Goal: Find specific page/section: Find specific page/section

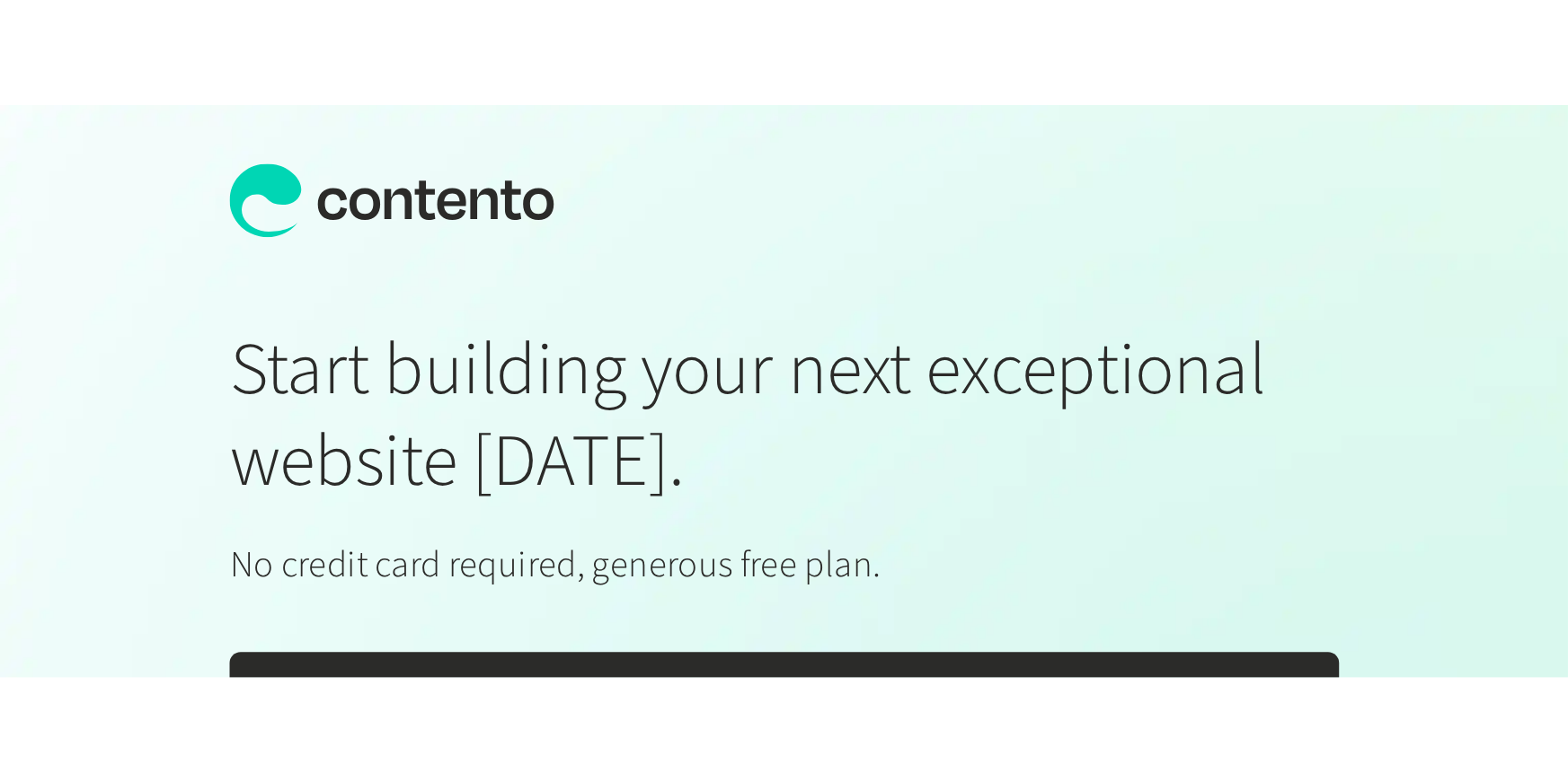
scroll to position [0, 711]
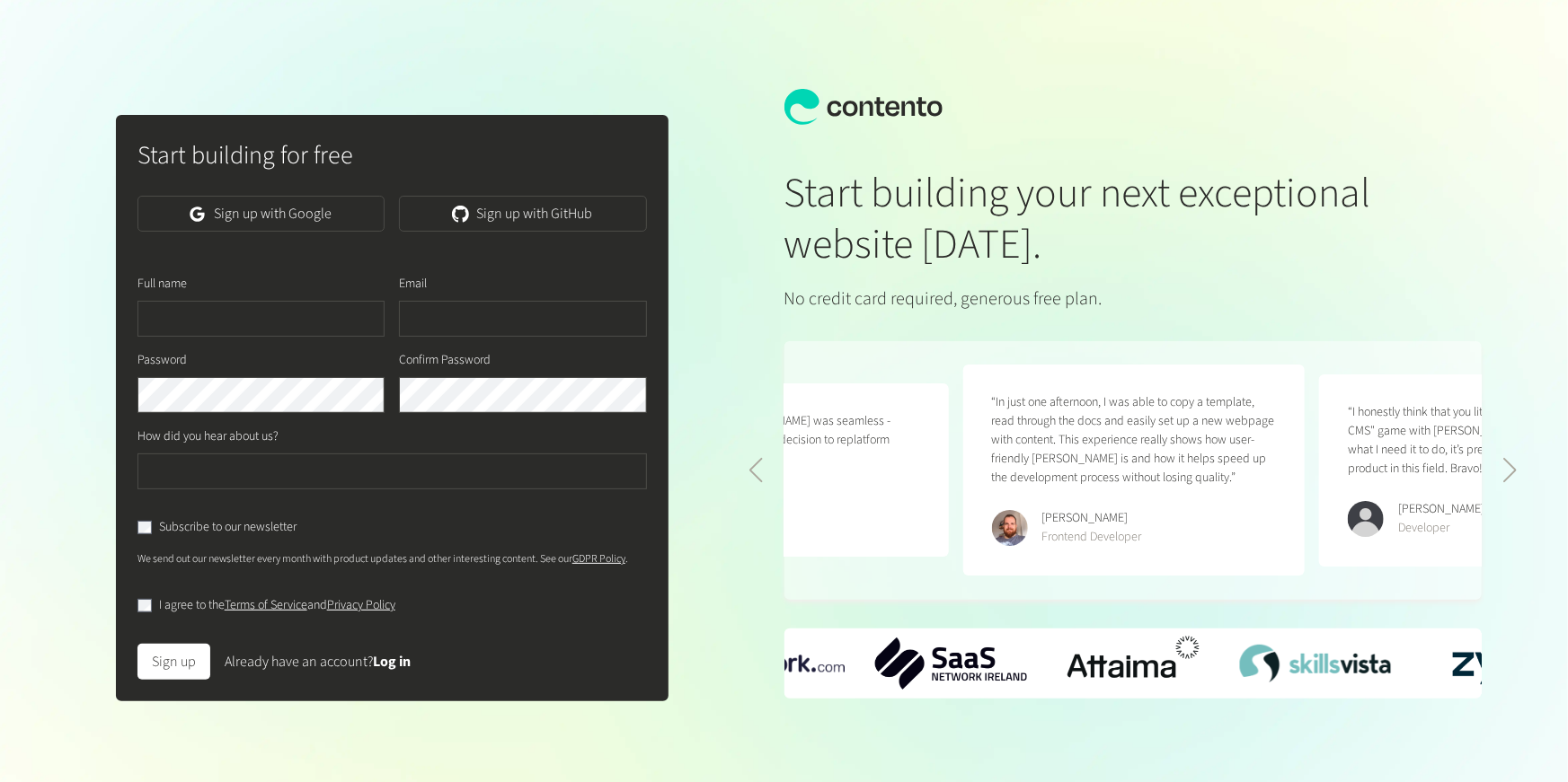
click at [418, 280] on div "Sign up Already have an account? Log in" at bounding box center [392, 654] width 509 height 50
click at [410, 280] on link "Log in" at bounding box center [392, 662] width 38 height 20
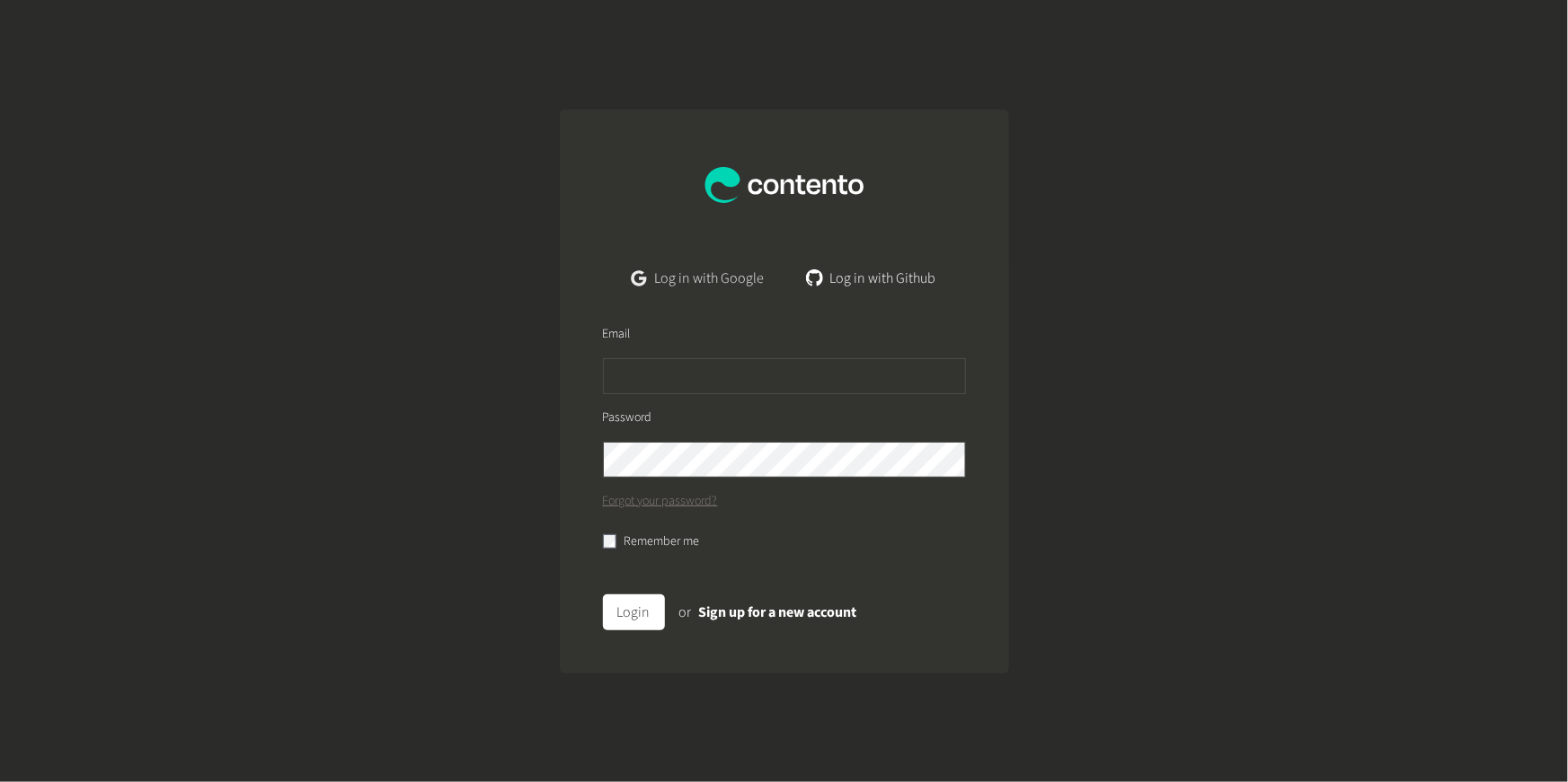
click at [707, 280] on link "Log in with Google" at bounding box center [697, 279] width 161 height 36
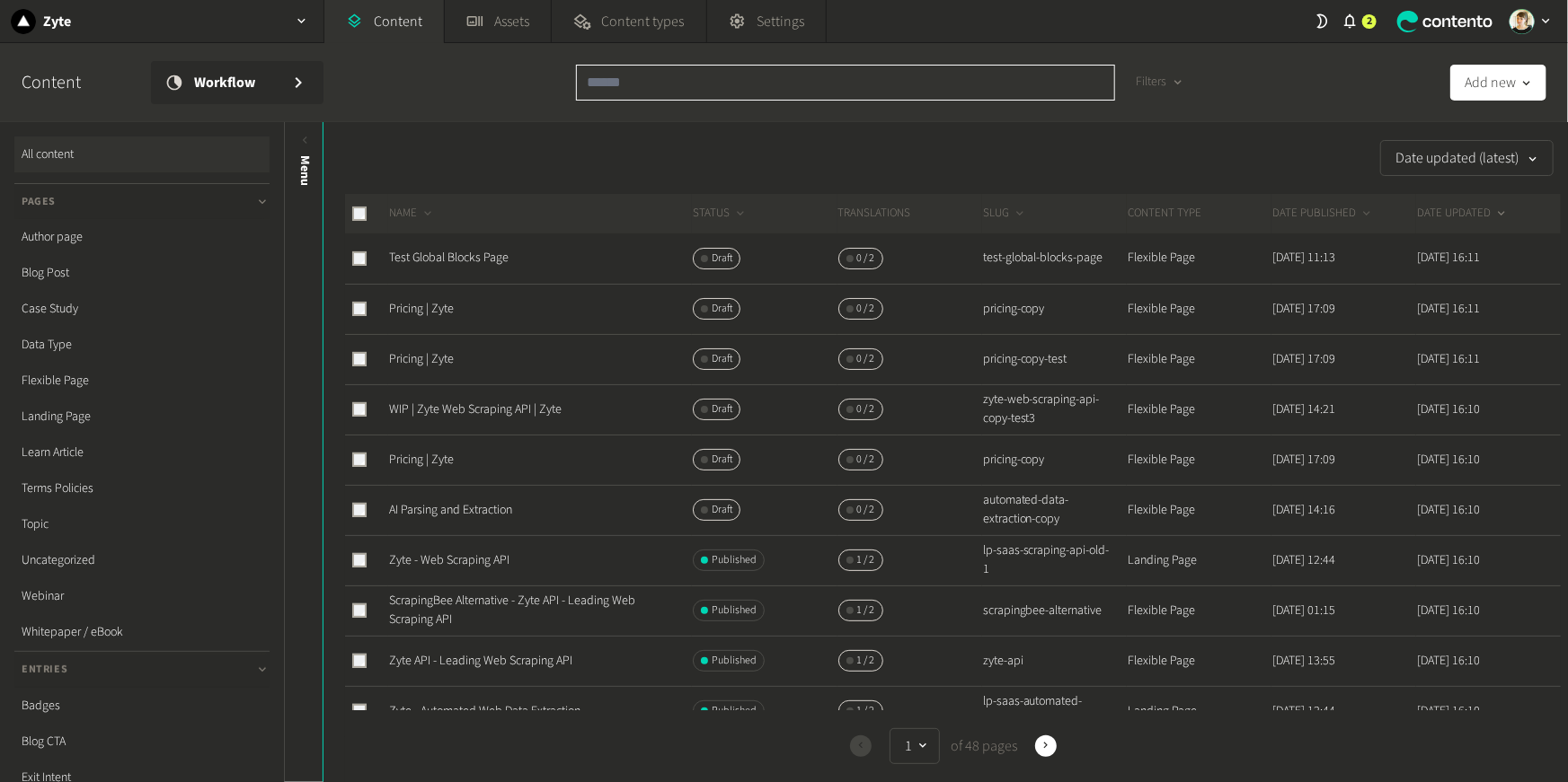
click at [662, 75] on input "text" at bounding box center [845, 82] width 539 height 36
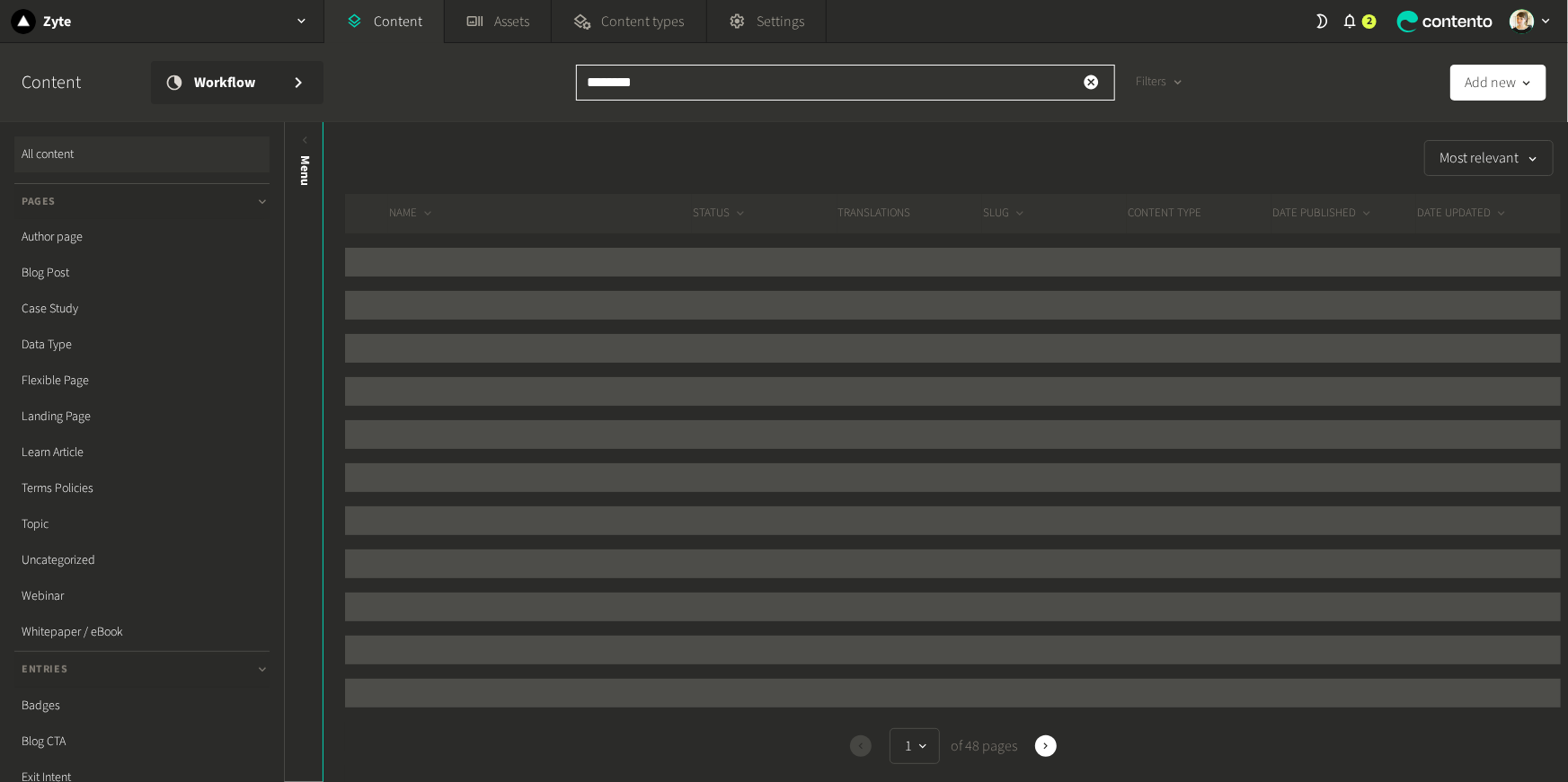
type input "********"
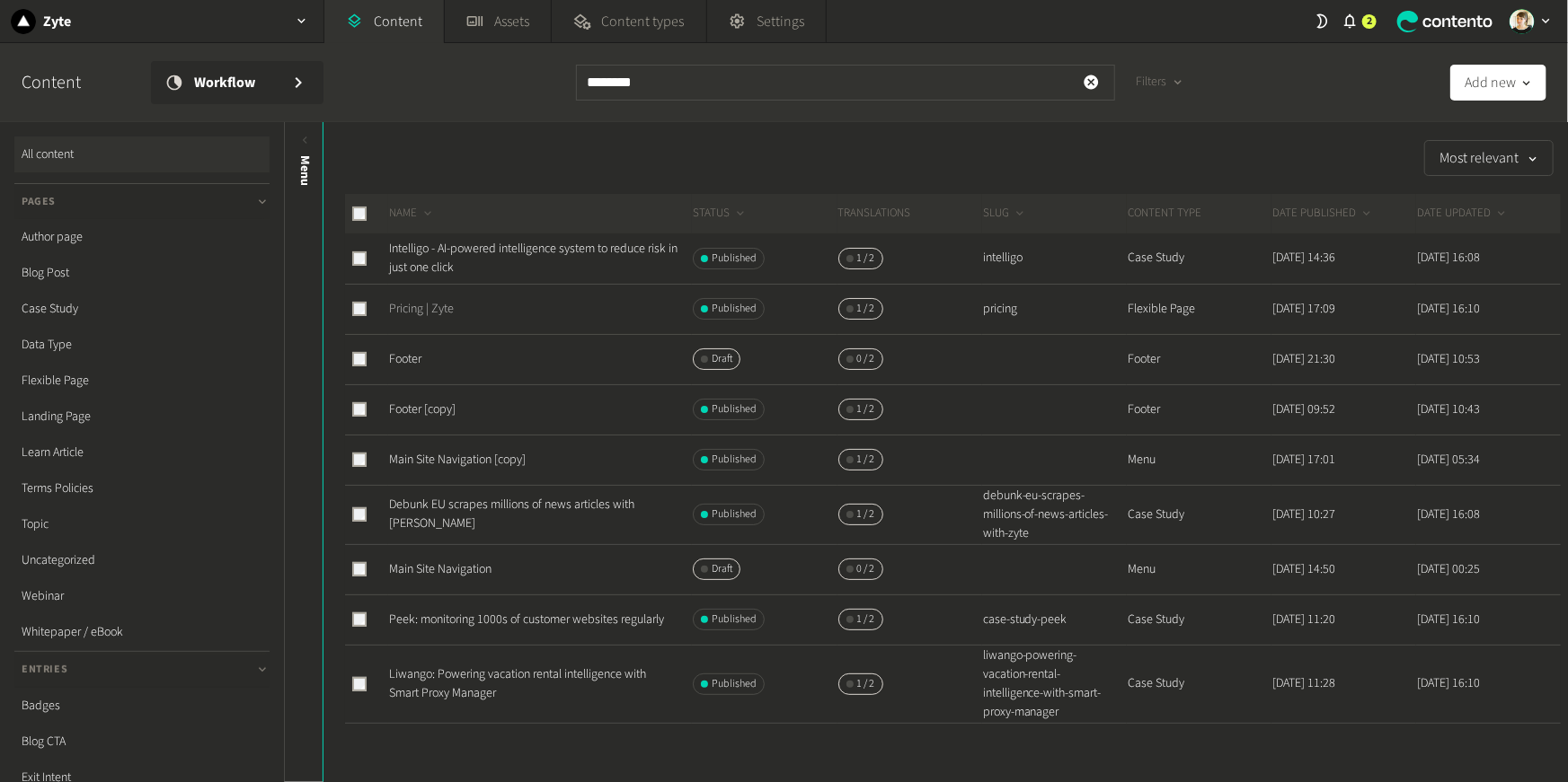
click at [422, 308] on link "Pricing | Zyte" at bounding box center [421, 309] width 64 height 18
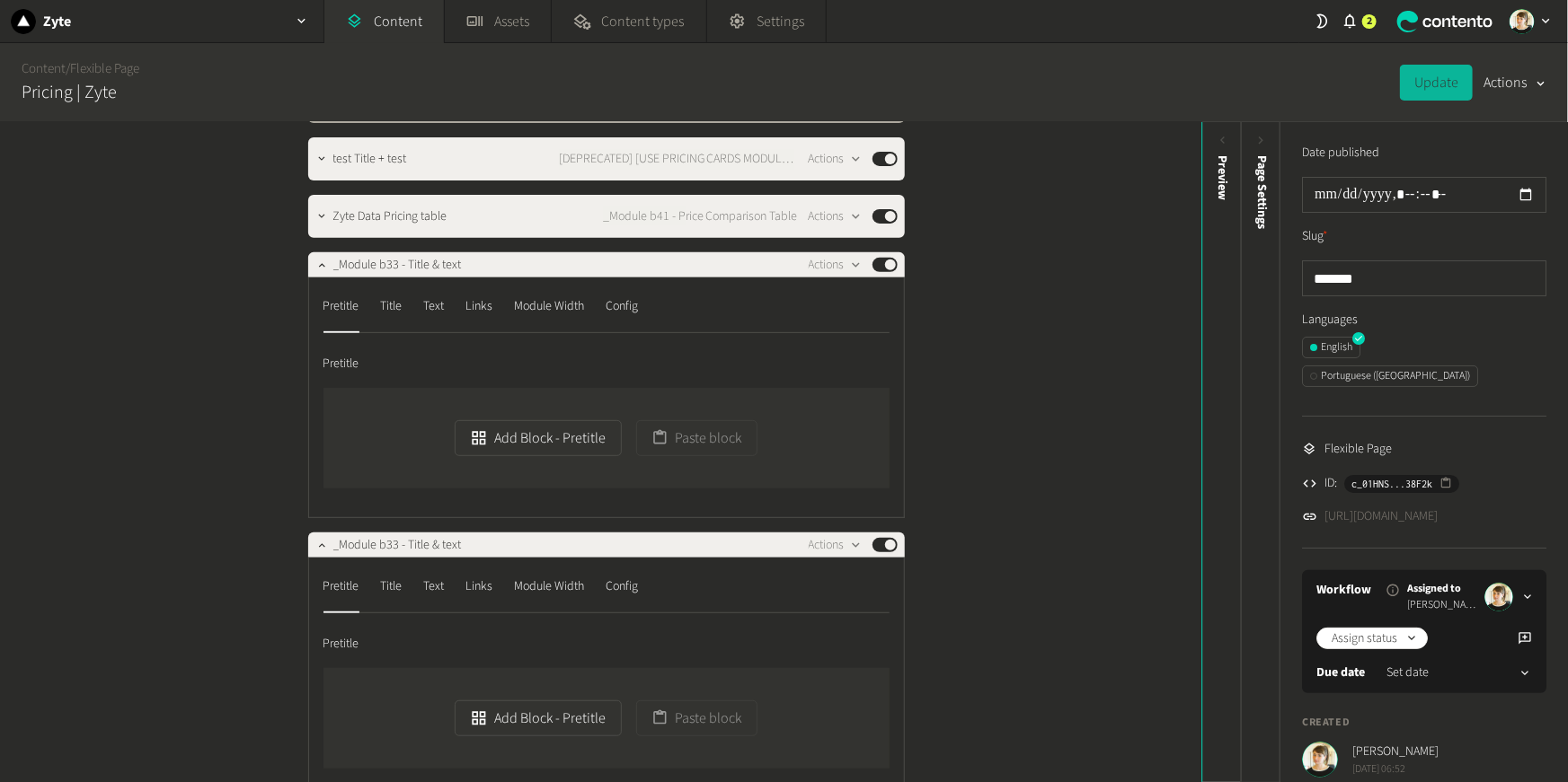
scroll to position [72, 0]
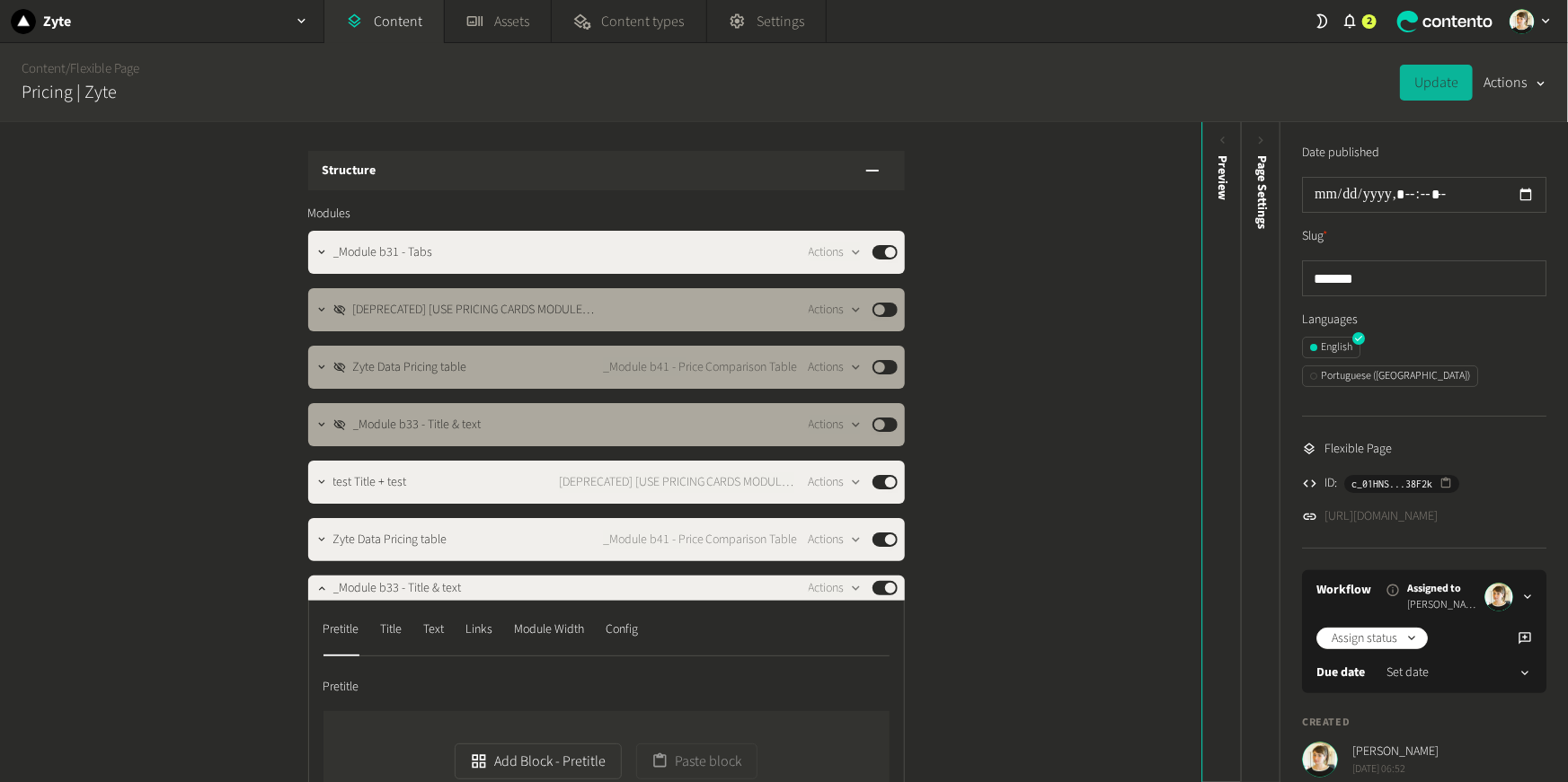
scroll to position [72, 0]
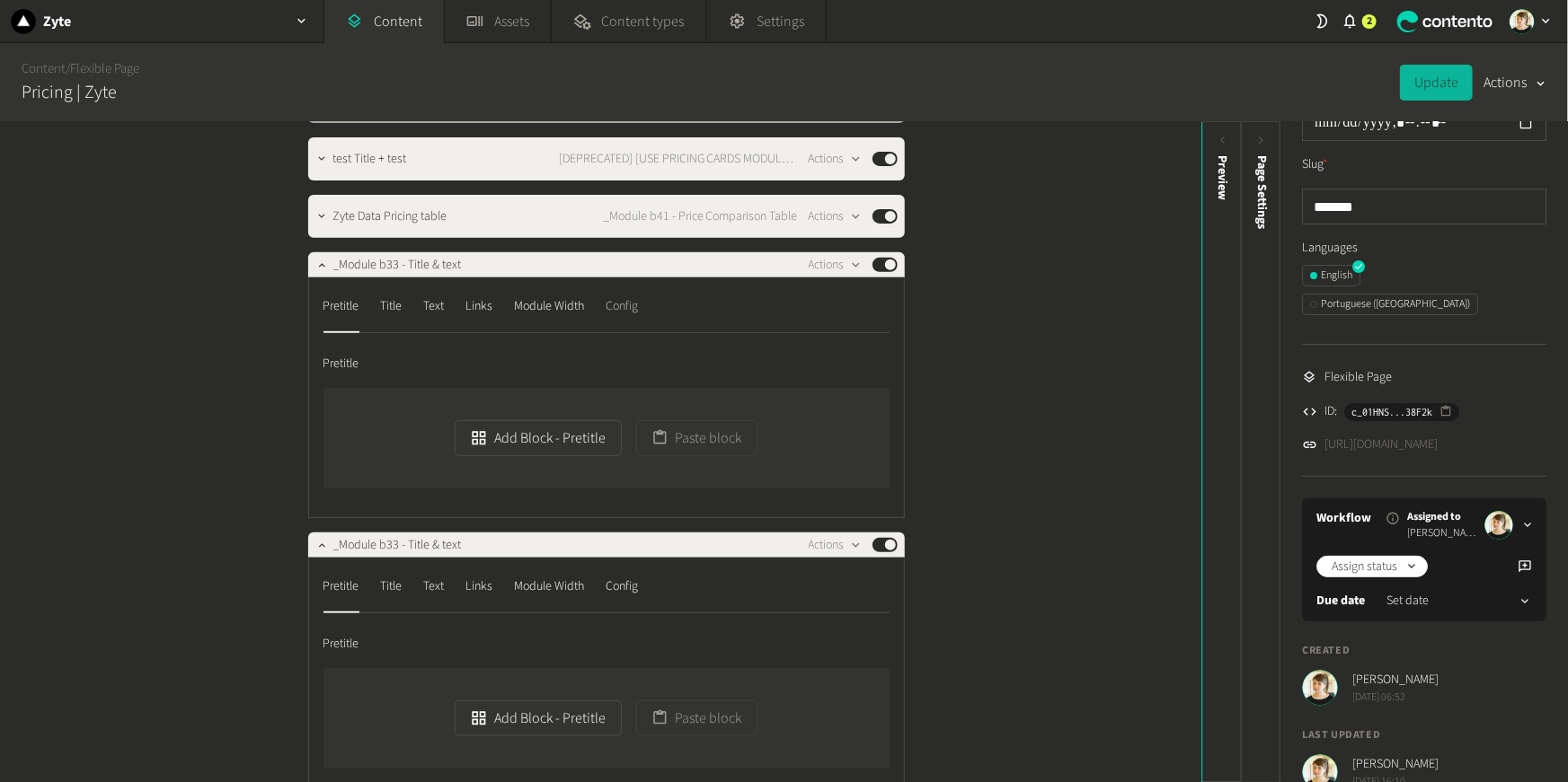
click at [620, 305] on div "Config" at bounding box center [622, 306] width 32 height 28
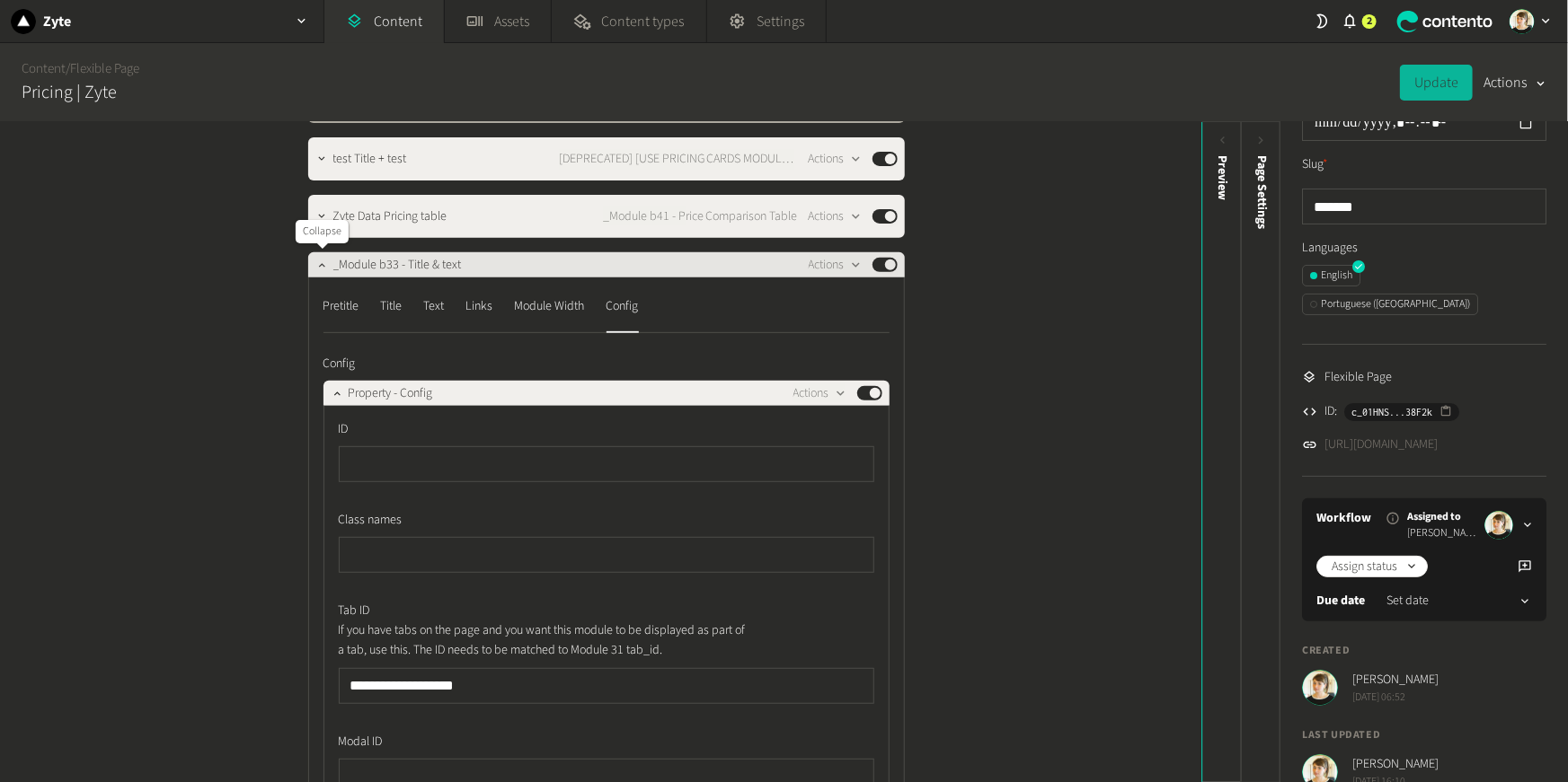
click at [318, 269] on icon "button" at bounding box center [321, 264] width 12 height 12
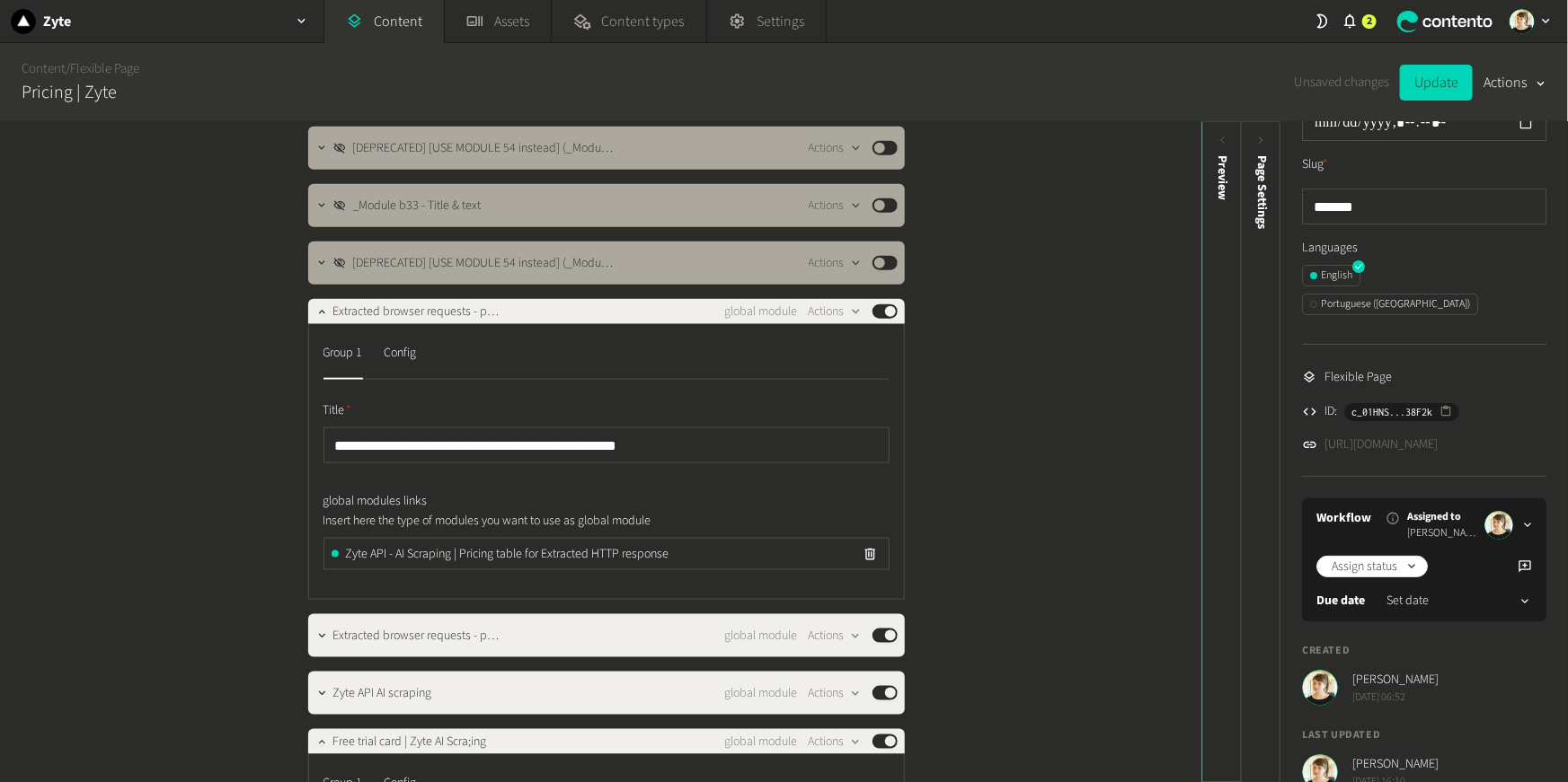
scroll to position [1024, 0]
